Goal: Task Accomplishment & Management: Complete application form

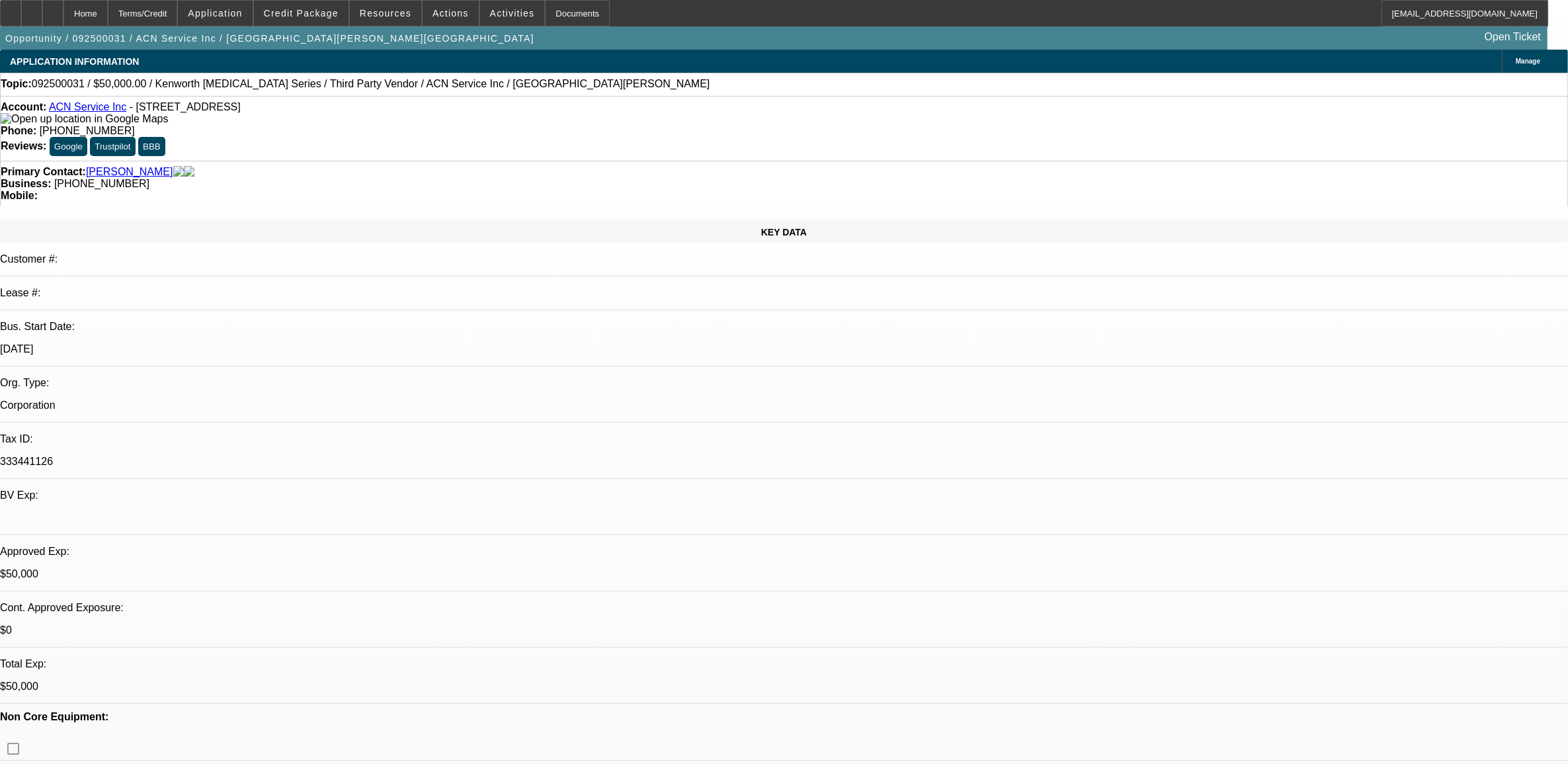
select select "0"
select select "2"
select select "0.1"
select select "0"
select select "2"
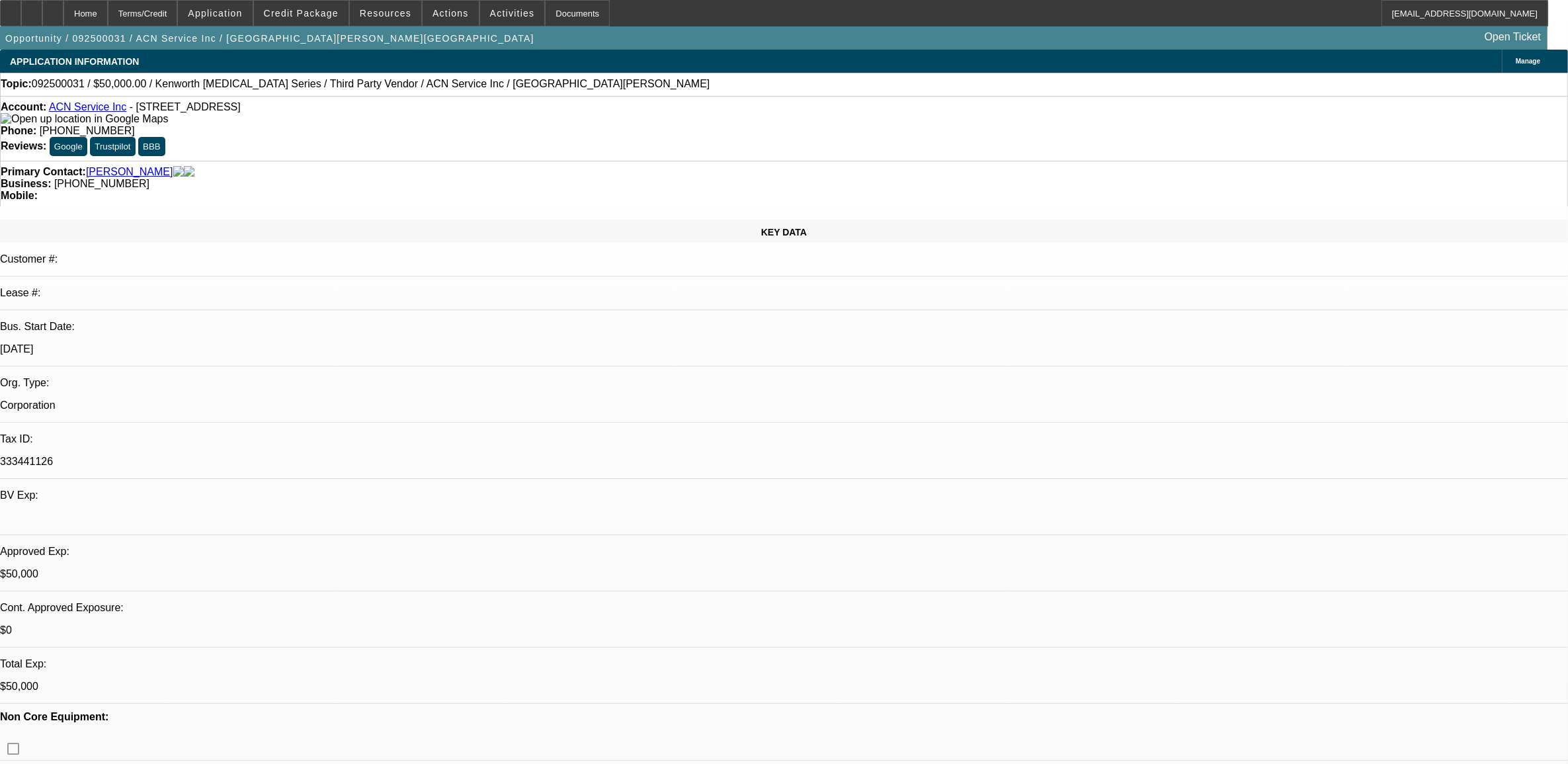
select select "0.1"
select select "0"
select select "2"
select select "0.1"
select select "0"
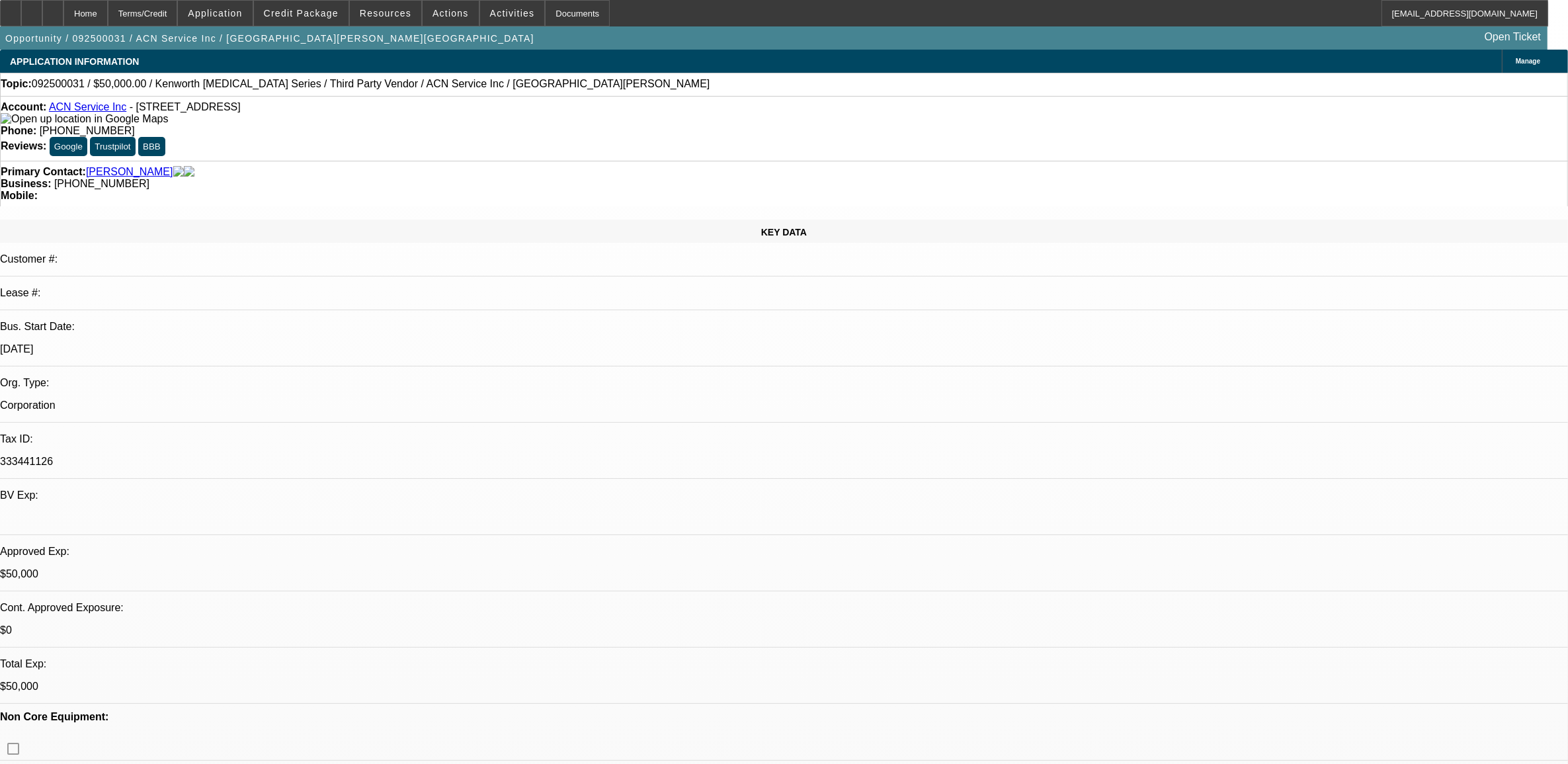
select select "0"
select select "0.1"
select select "1"
select select "2"
select select "4"
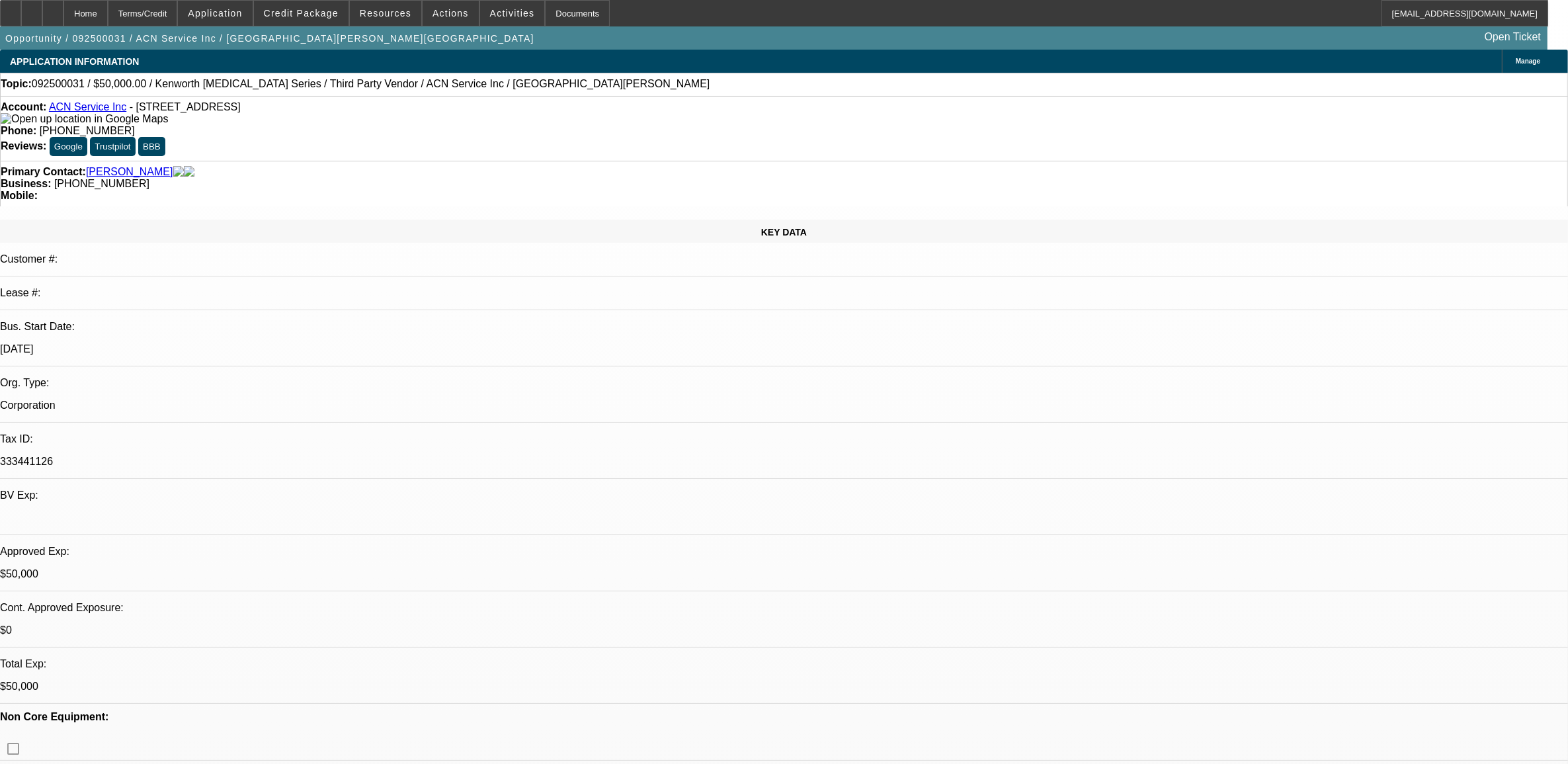
select select "1"
select select "2"
select select "4"
select select "1"
select select "2"
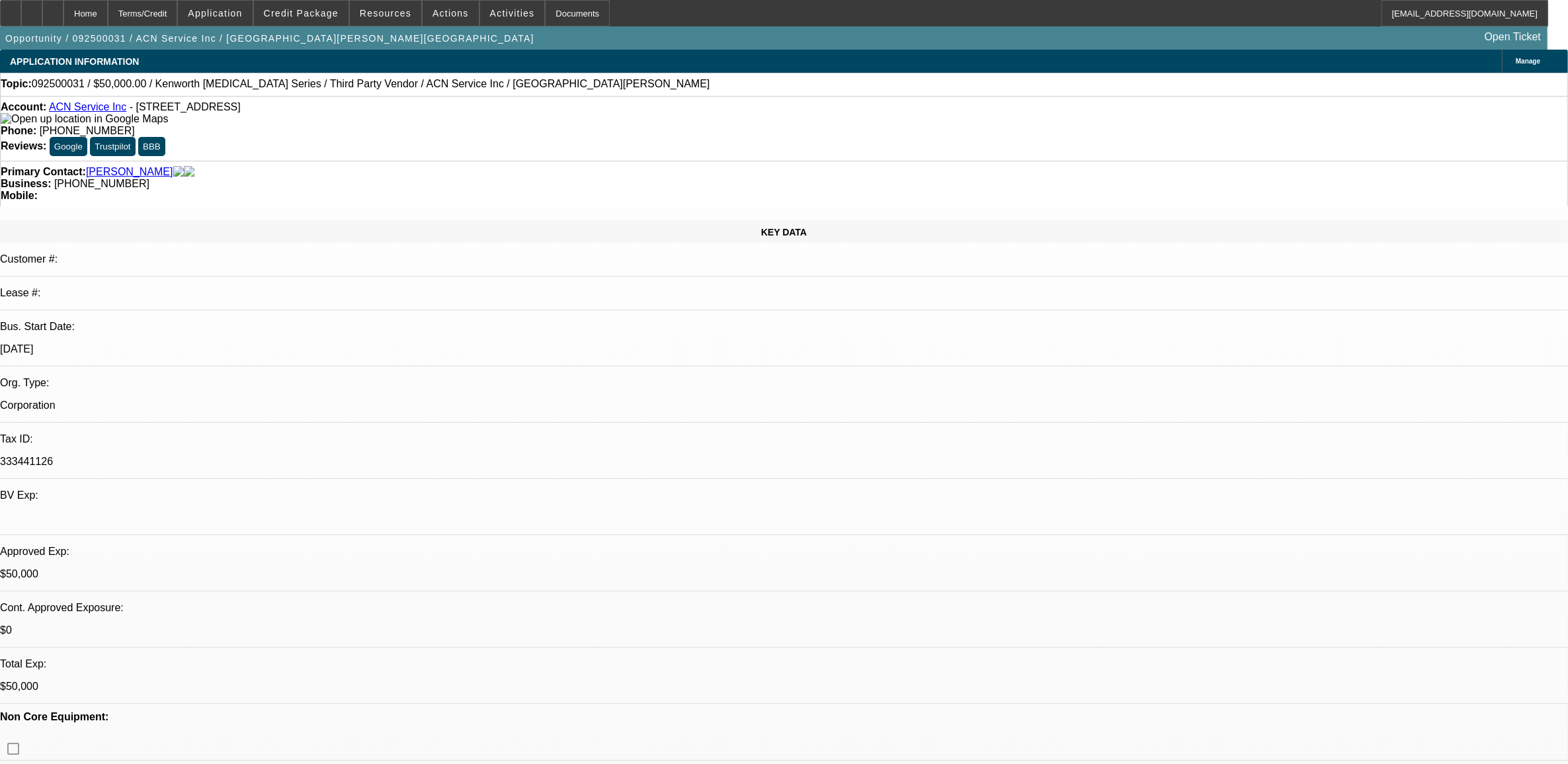
select select "4"
select select "1"
select select "4"
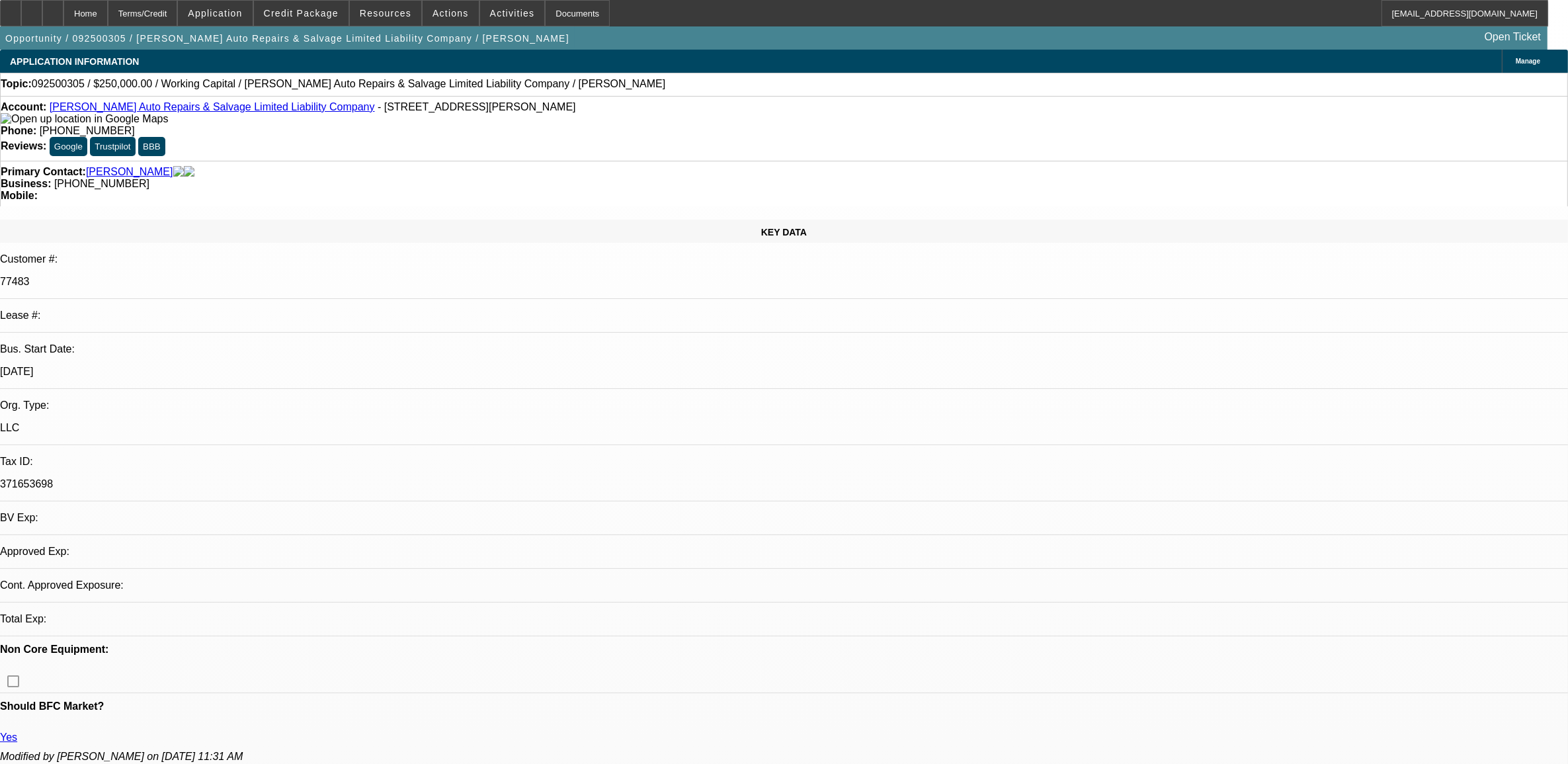
select select "0"
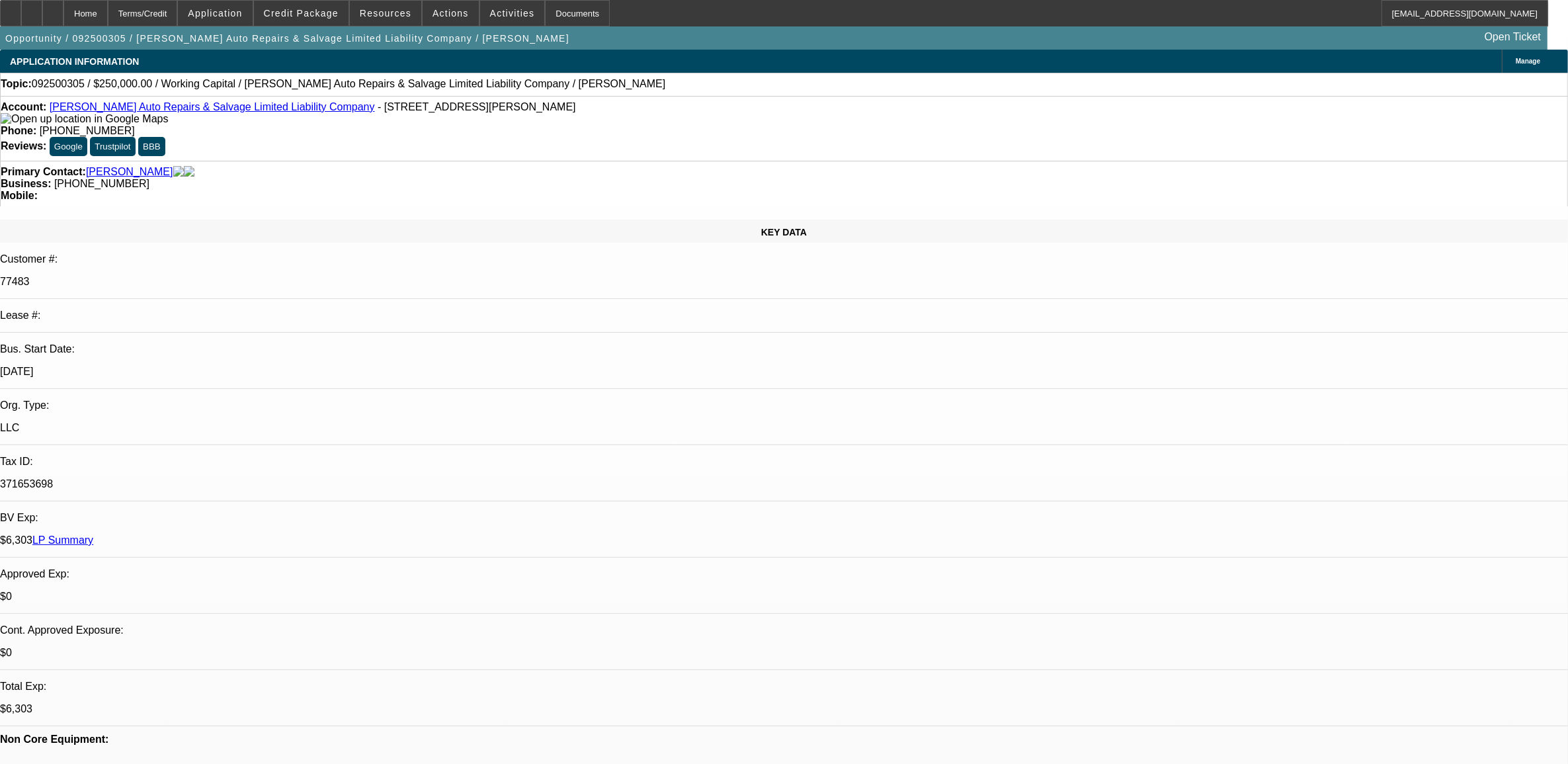
select select "1"
select select "2"
select select "6"
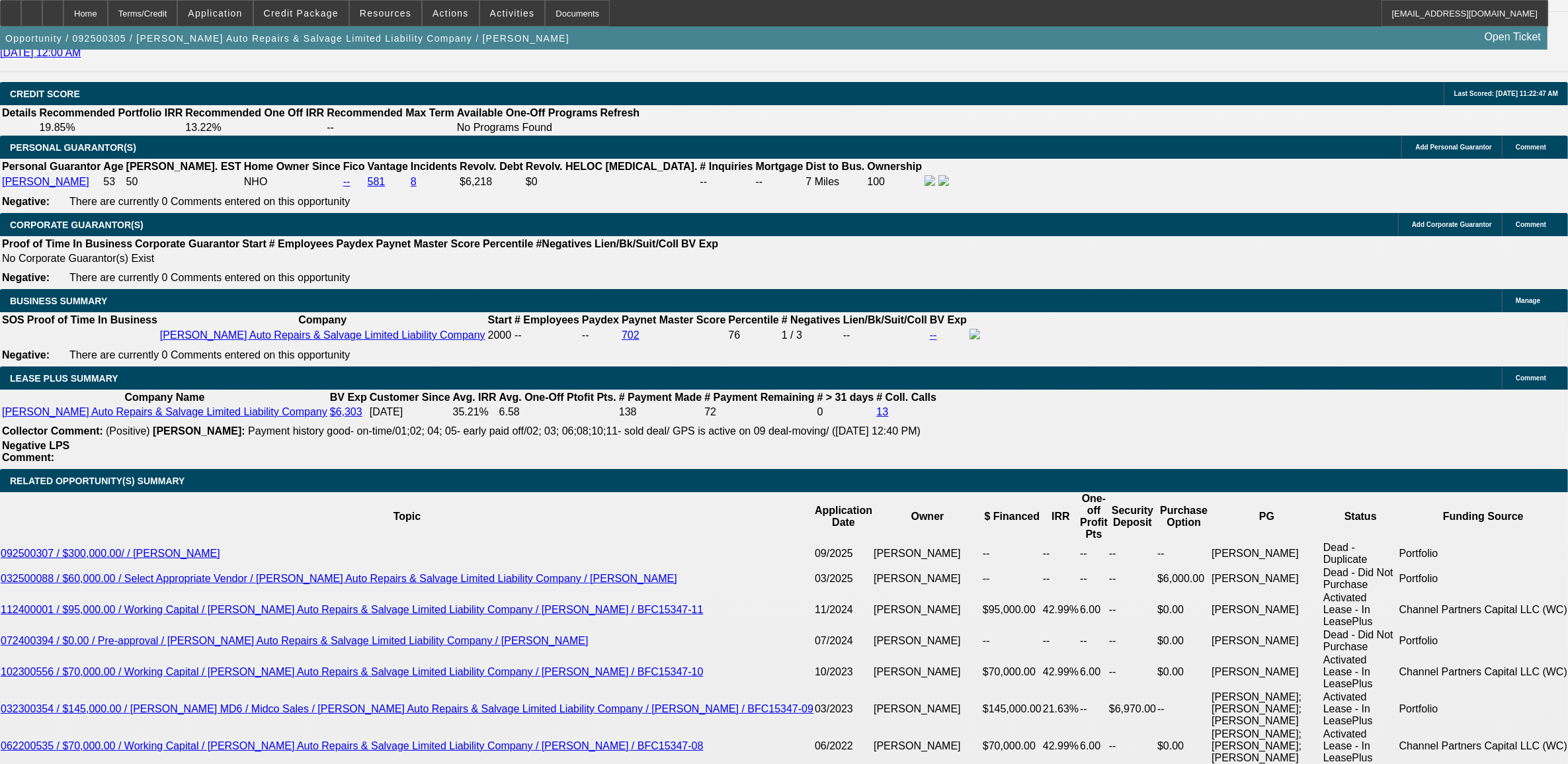
scroll to position [1985, 0]
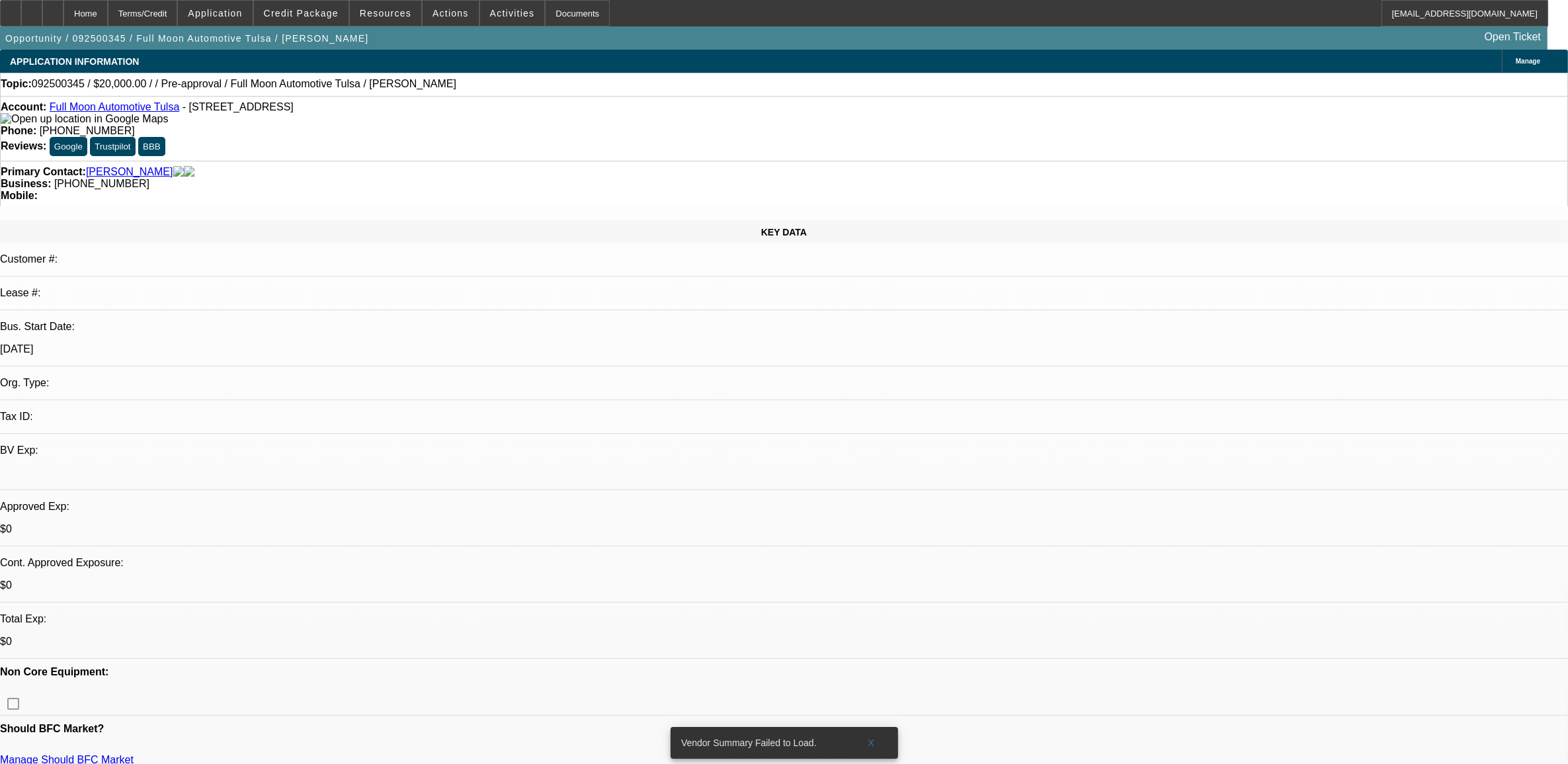
select select "0"
select select "2"
select select "0.1"
select select "4"
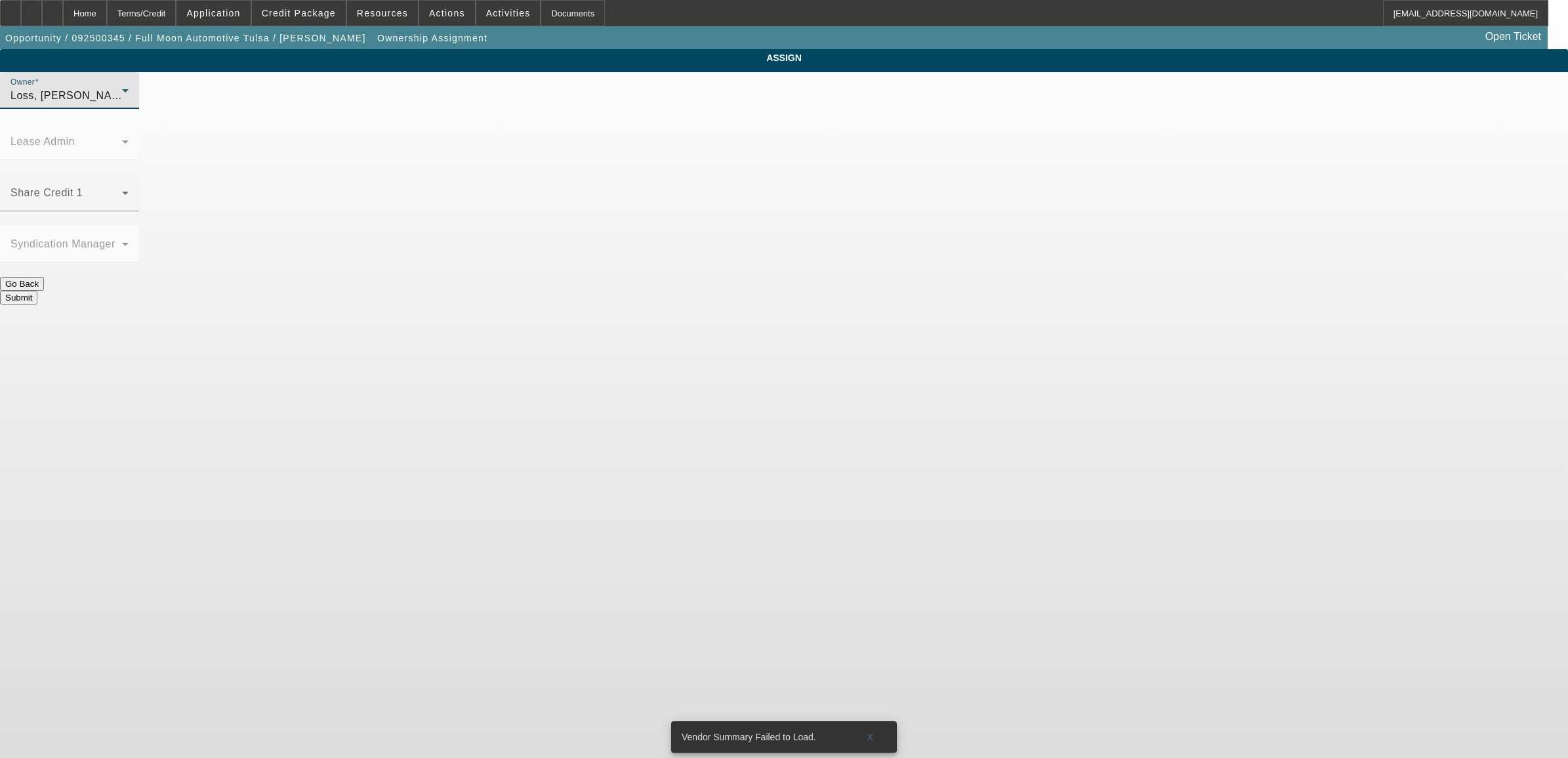
click at [122, 103] on div "Loss, Luke (Lvl 1)" at bounding box center [66, 96] width 112 height 15
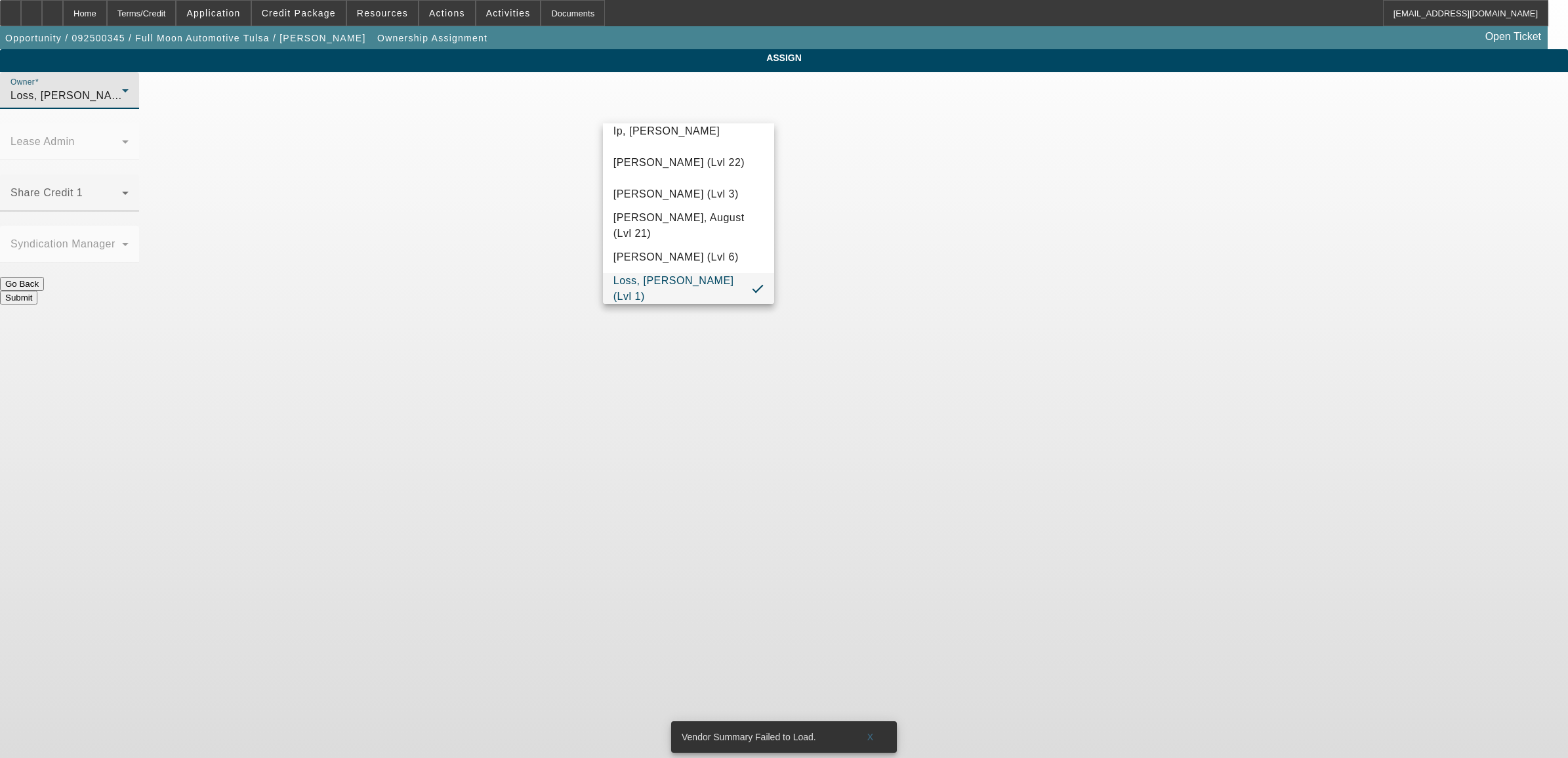
scroll to position [320, 0]
drag, startPoint x: 673, startPoint y: 132, endPoint x: 669, endPoint y: 138, distance: 7.2
click at [673, 133] on span "D'Aquila, Philip (Lvl 6)" at bounding box center [676, 140] width 125 height 15
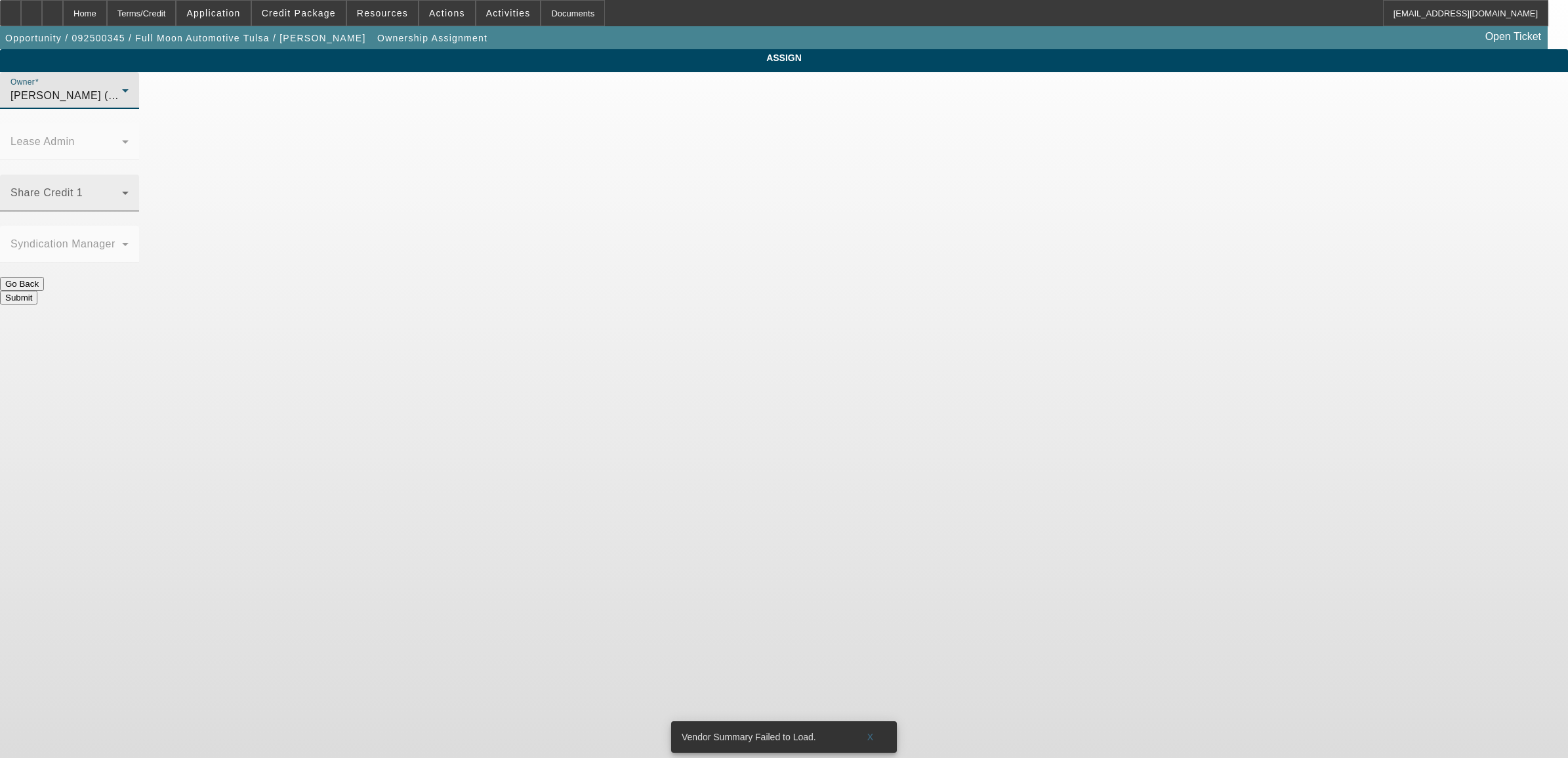
click at [122, 191] on span at bounding box center [66, 198] width 112 height 15
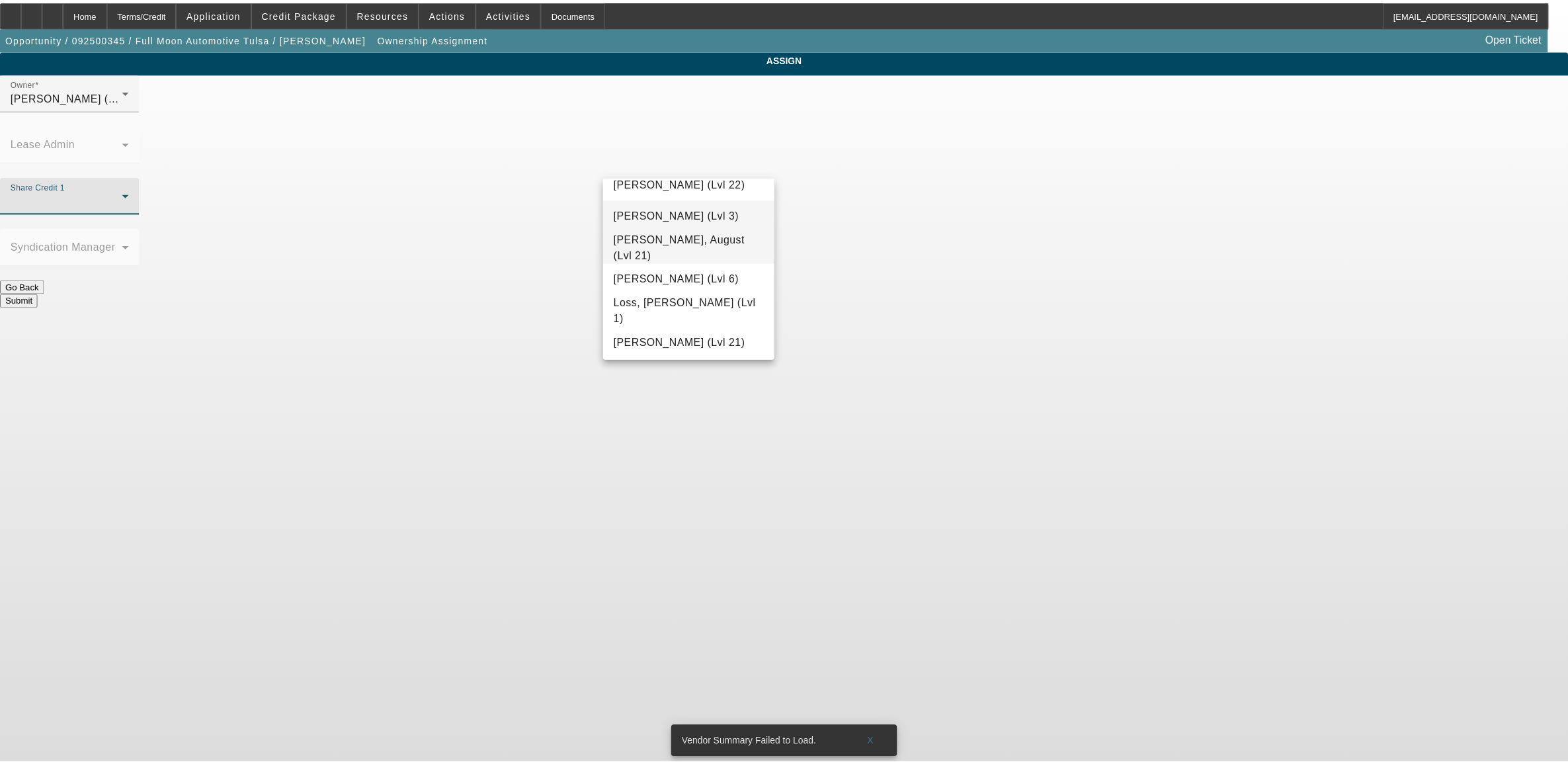
scroll to position [973, 0]
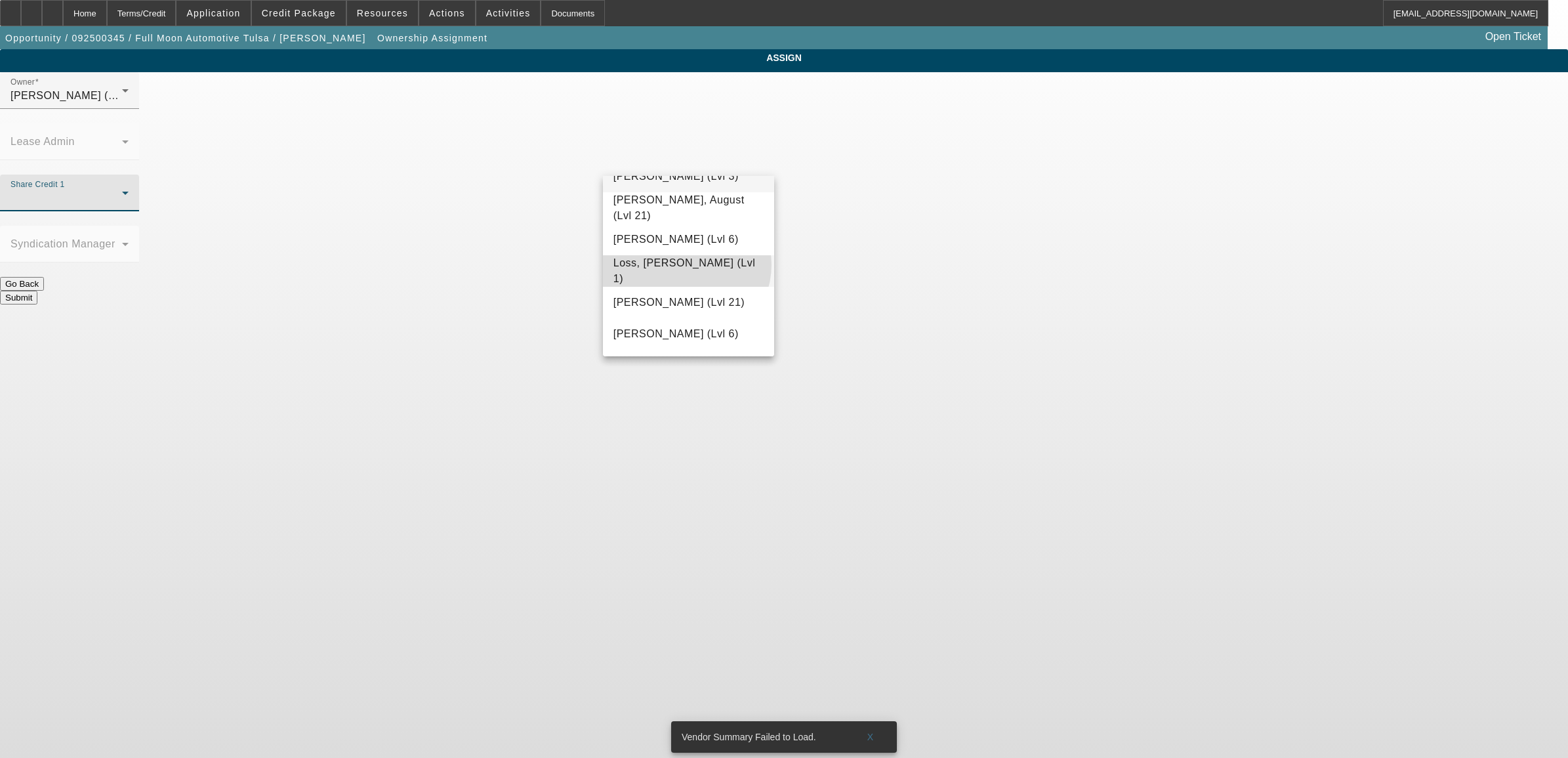
click at [686, 265] on span "Loss, Luke (Lvl 1)" at bounding box center [688, 271] width 150 height 32
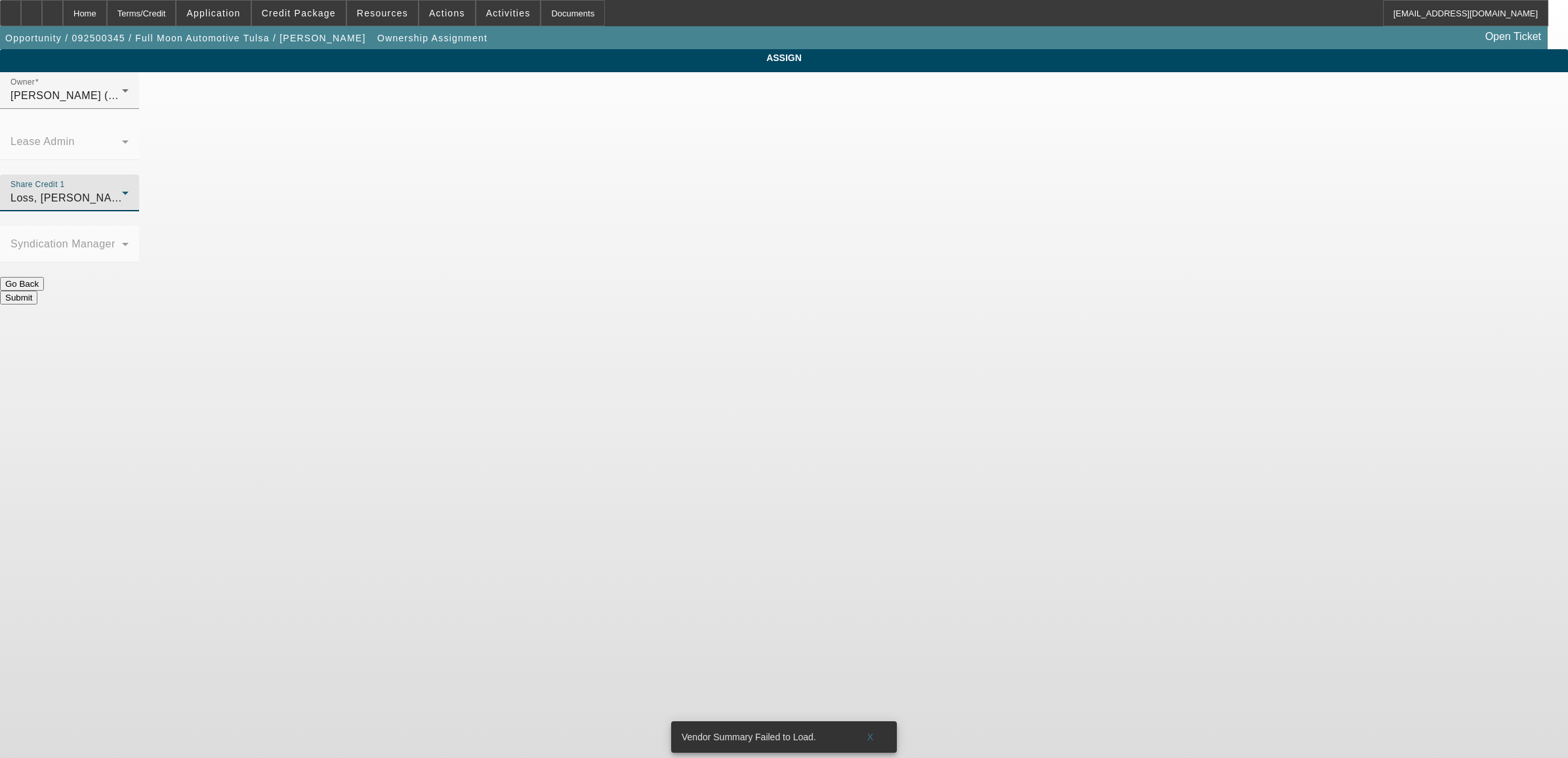
click at [37, 291] on button "Submit" at bounding box center [19, 298] width 37 height 14
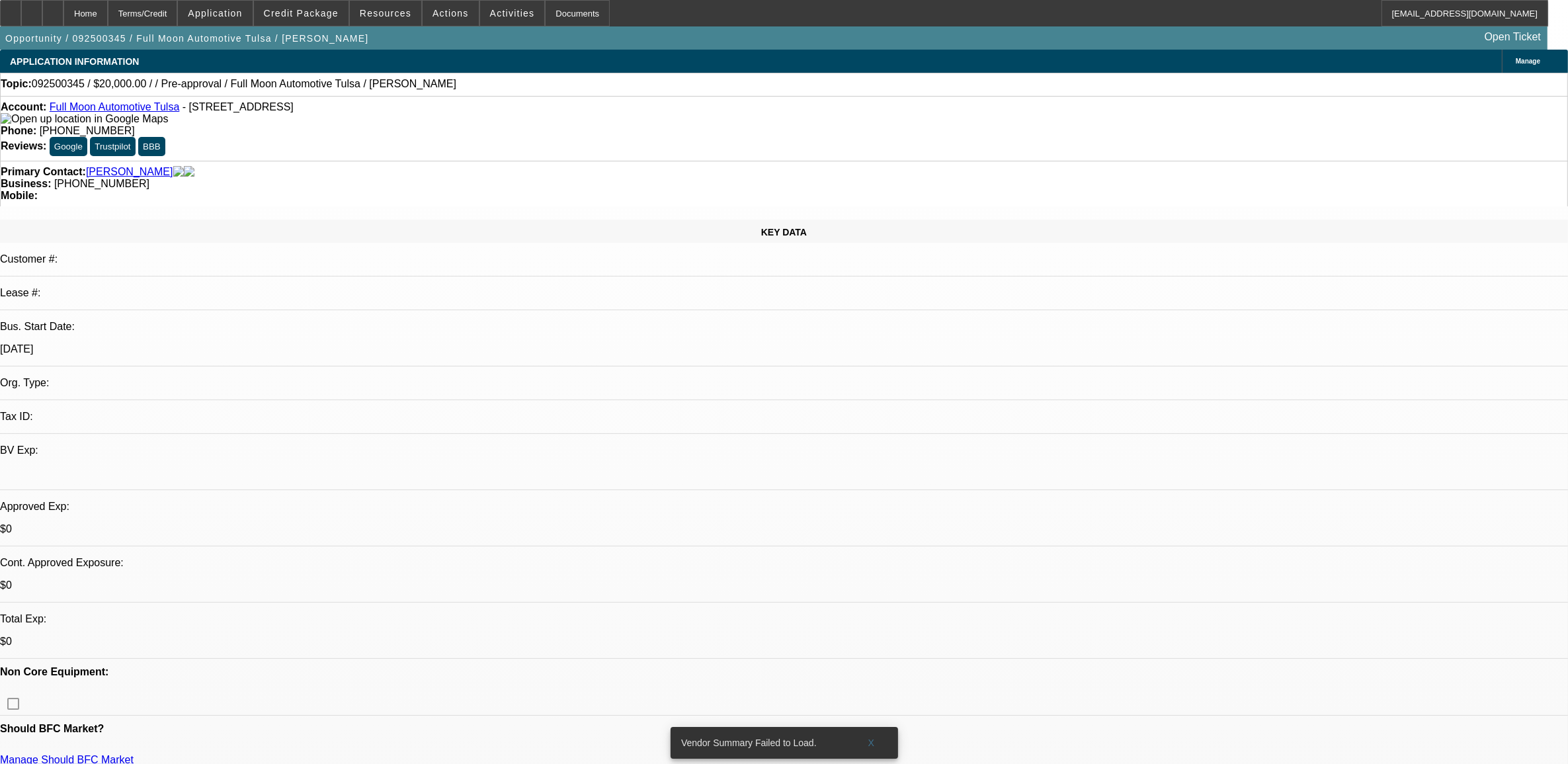
select select "0"
select select "2"
select select "0.1"
select select "4"
